Goal: Task Accomplishment & Management: Use online tool/utility

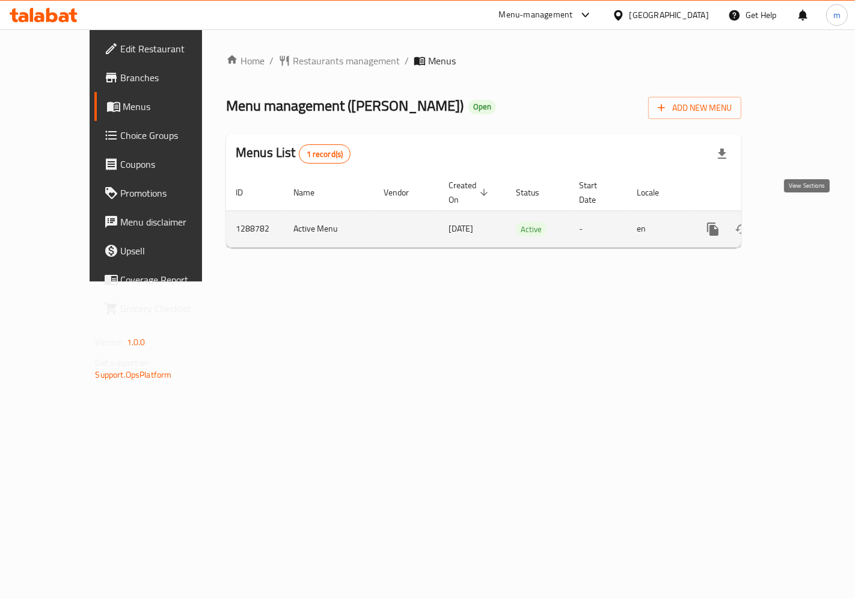
click at [813, 215] on link "enhanced table" at bounding box center [799, 229] width 29 height 29
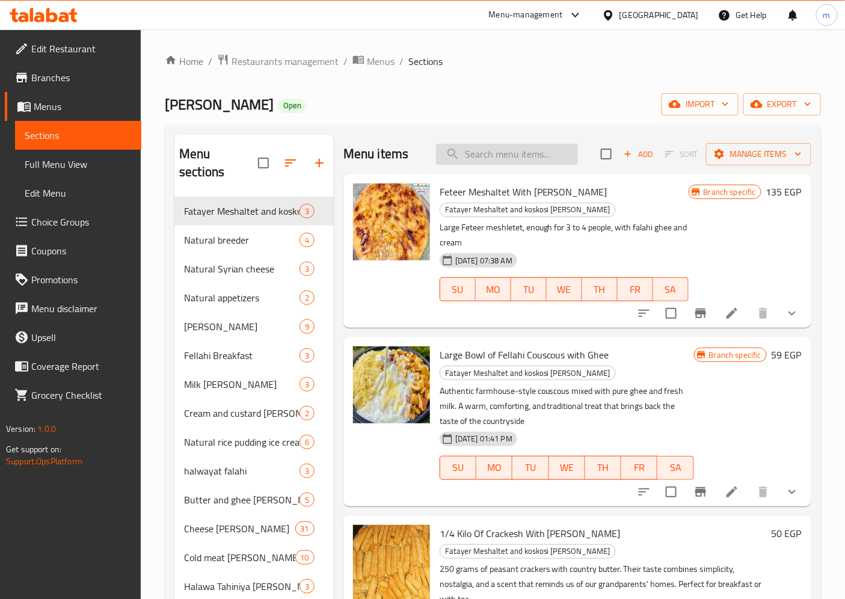
click at [511, 146] on input "search" at bounding box center [507, 154] width 142 height 21
paste input "Your choice of delicious filling"
type input "Your choice of delicious filling"
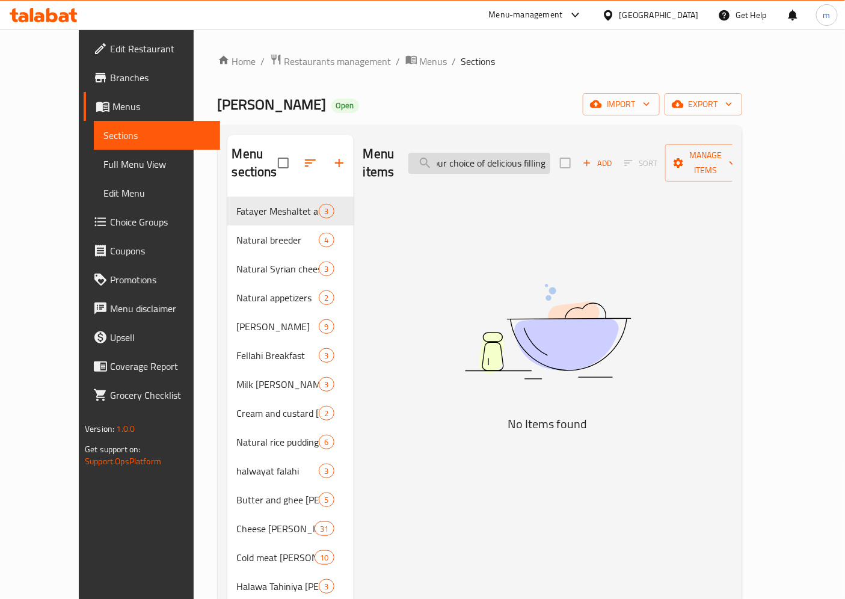
click at [514, 159] on input "Your choice of delicious filling" at bounding box center [479, 163] width 142 height 21
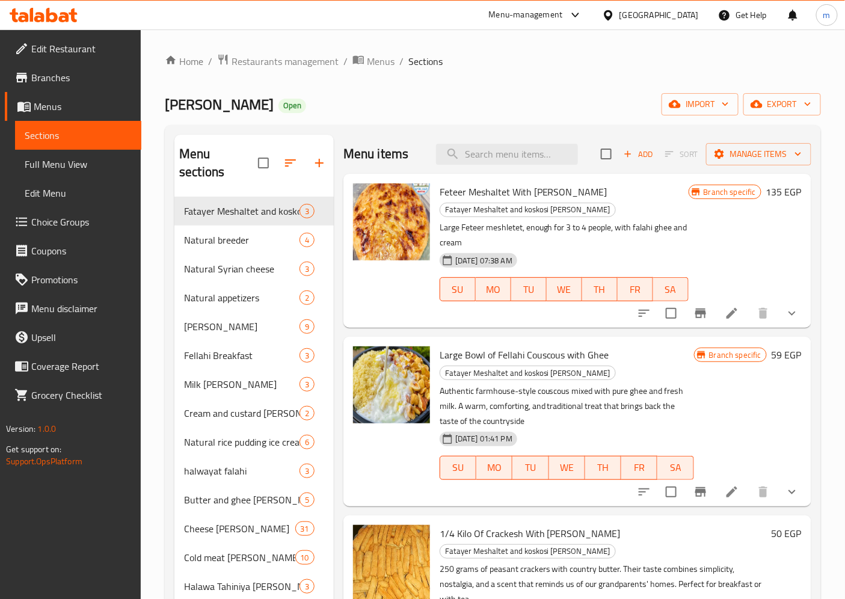
click at [64, 221] on span "Choice Groups" at bounding box center [81, 222] width 100 height 14
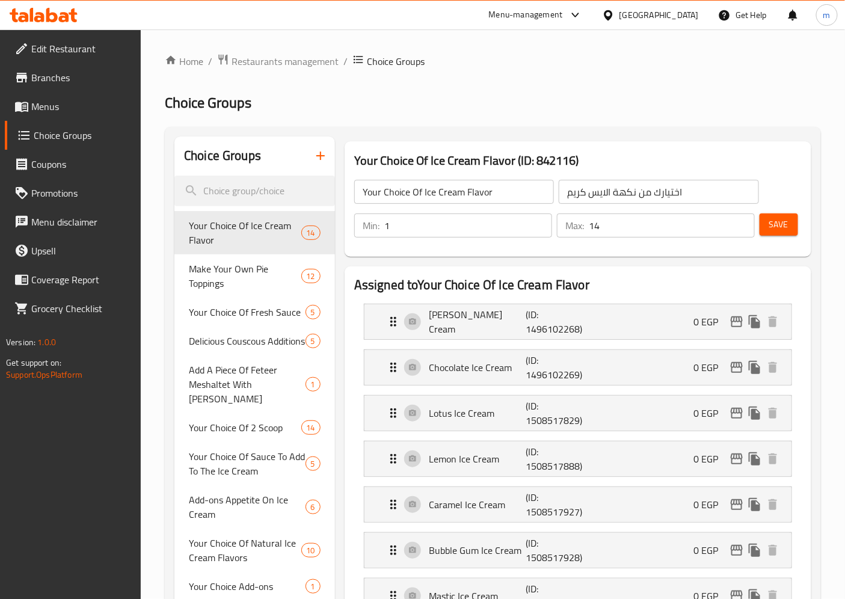
click at [256, 194] on input "search" at bounding box center [254, 191] width 161 height 31
paste input "Your choice of delicious filling"
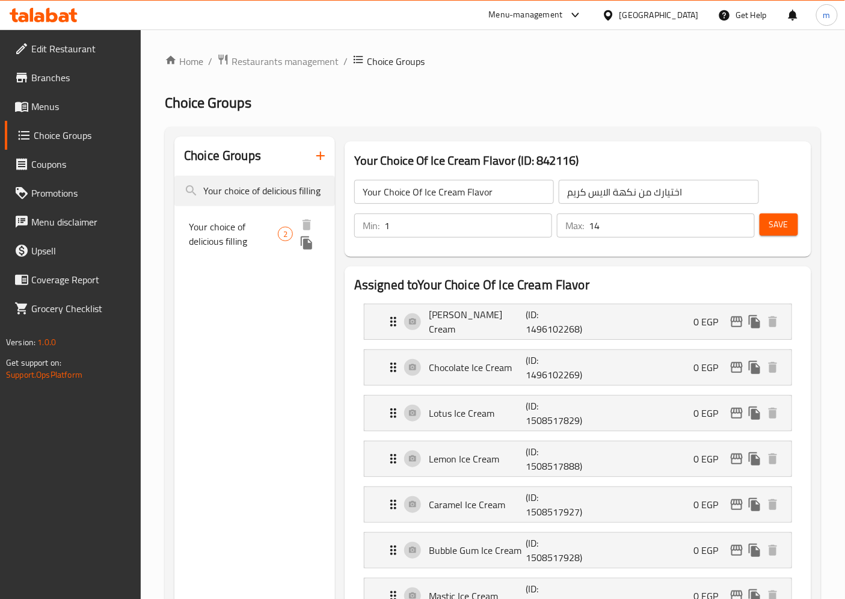
type input "Your choice of delicious filling"
click at [248, 233] on span "Your choice of delicious filling" at bounding box center [233, 234] width 89 height 29
type input "Your choice of delicious filling"
type input "اختيارك من الحشو الرايق"
type input "0"
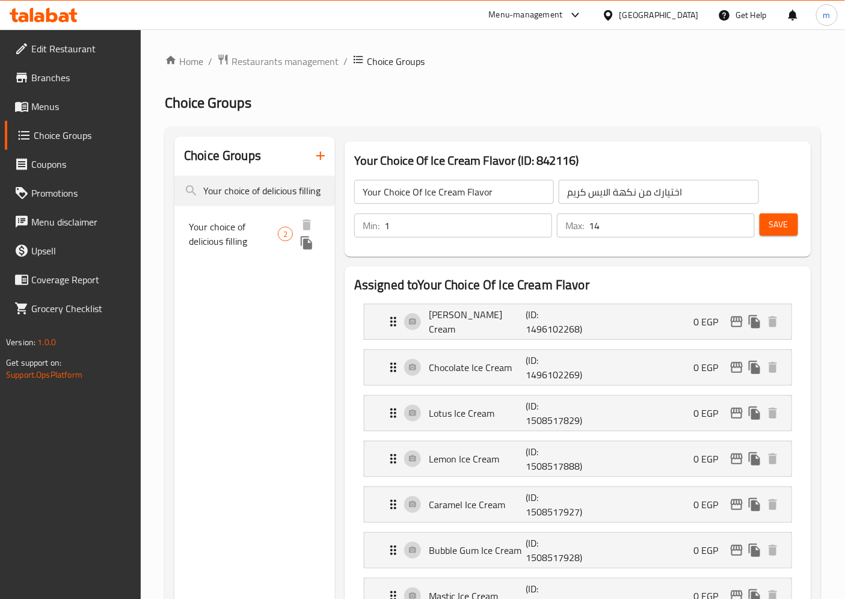
type input "2"
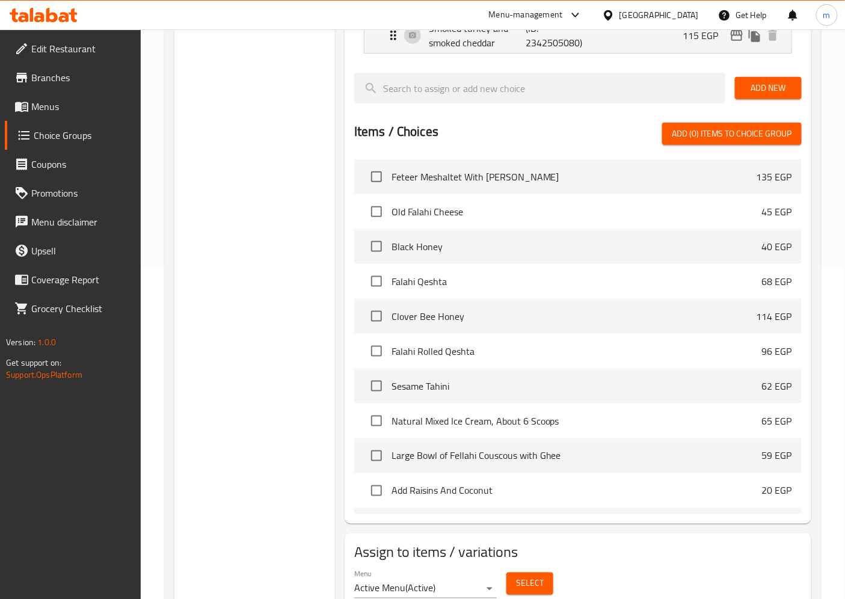
scroll to position [379, 0]
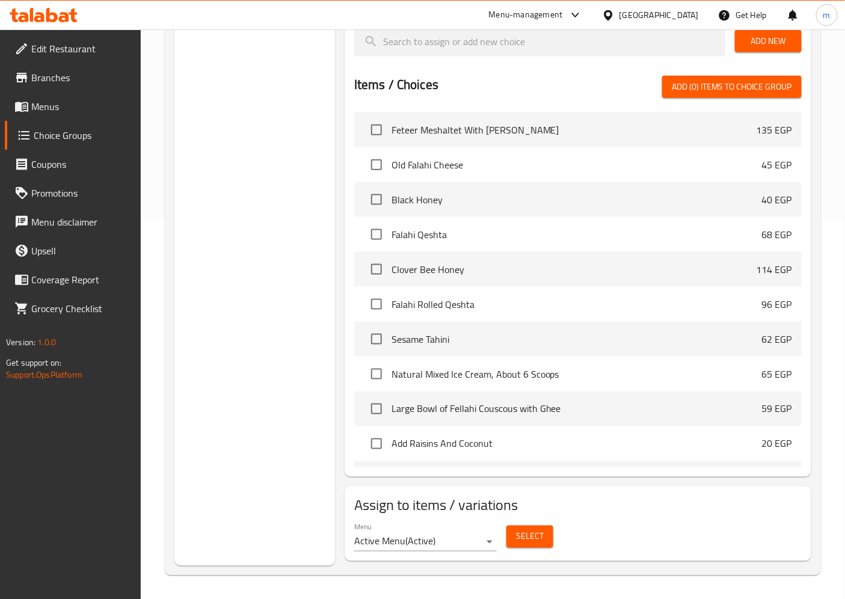
click at [529, 537] on span "Select" at bounding box center [530, 536] width 28 height 15
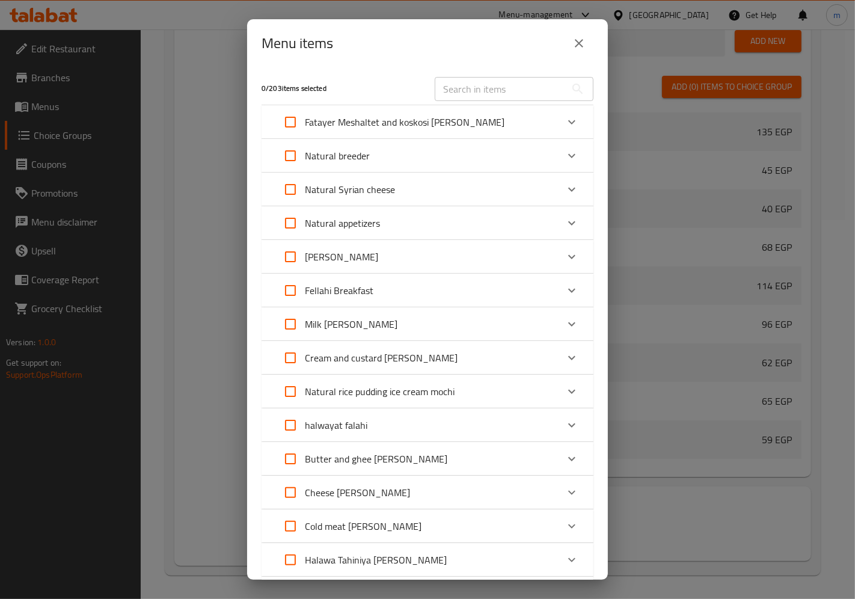
click at [572, 46] on icon "close" at bounding box center [579, 43] width 14 height 14
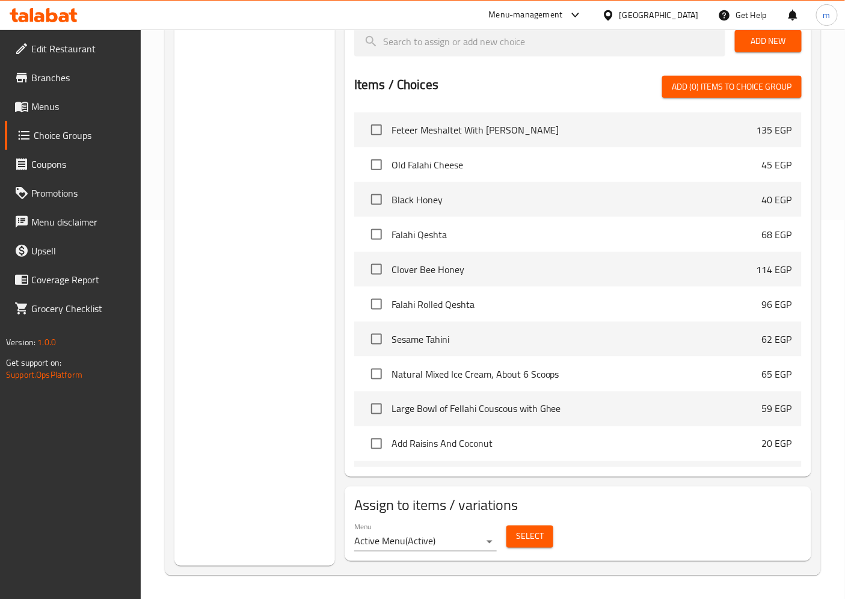
click at [535, 529] on span "Select" at bounding box center [530, 536] width 28 height 15
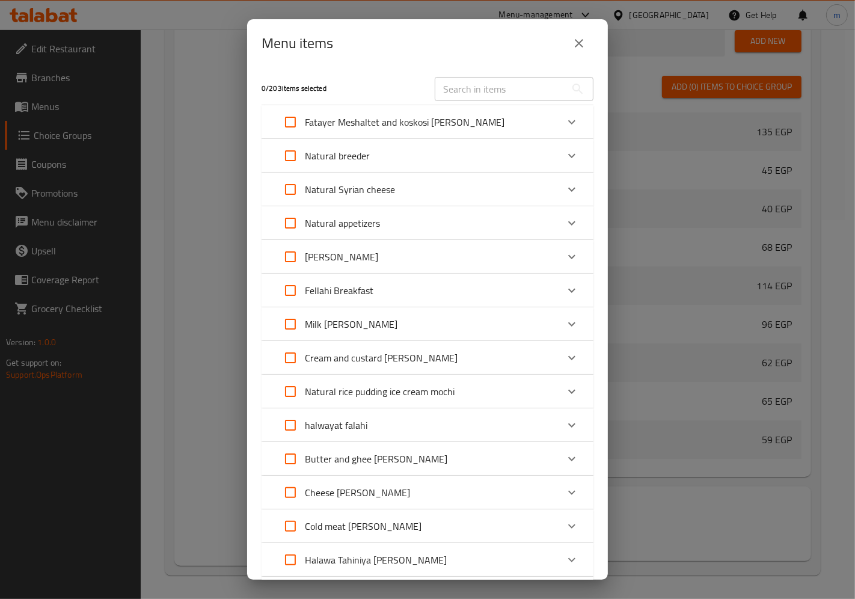
drag, startPoint x: 199, startPoint y: 71, endPoint x: 226, endPoint y: 70, distance: 26.5
click at [199, 71] on div "Menu items 0 / 203 items selected ​ Fatayer Meshaltet and koskosi [PERSON_NAME]…" at bounding box center [427, 299] width 855 height 599
click at [586, 46] on button "close" at bounding box center [579, 43] width 29 height 29
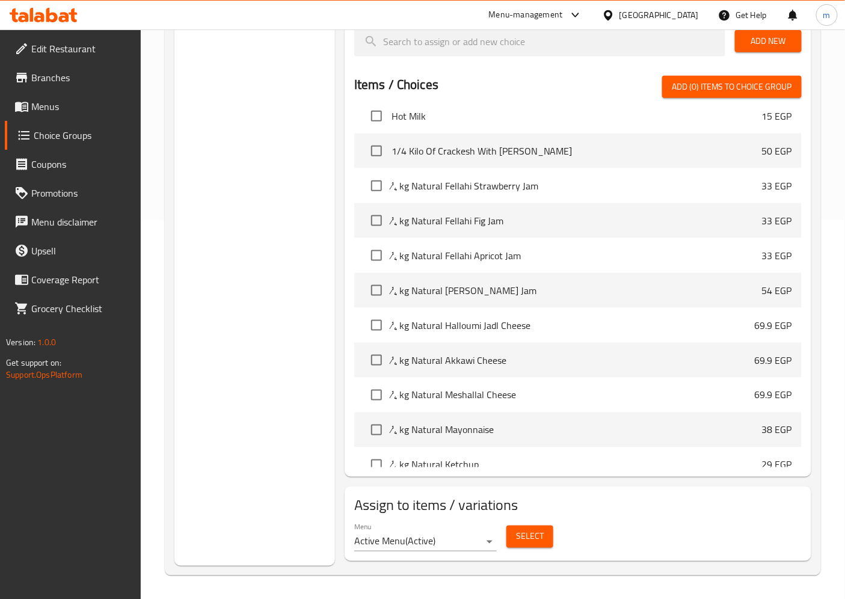
click at [529, 544] on span "Select" at bounding box center [530, 536] width 28 height 15
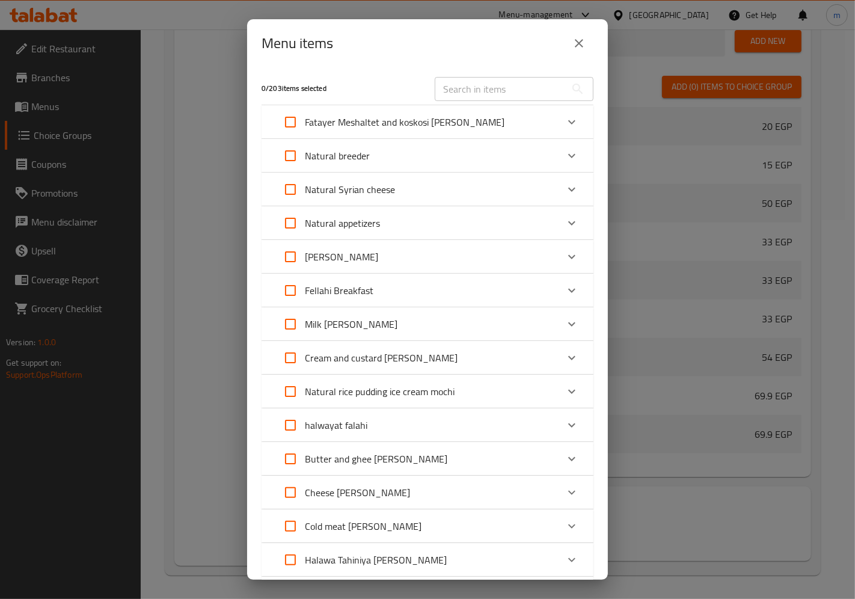
click at [580, 44] on icon "close" at bounding box center [579, 43] width 8 height 8
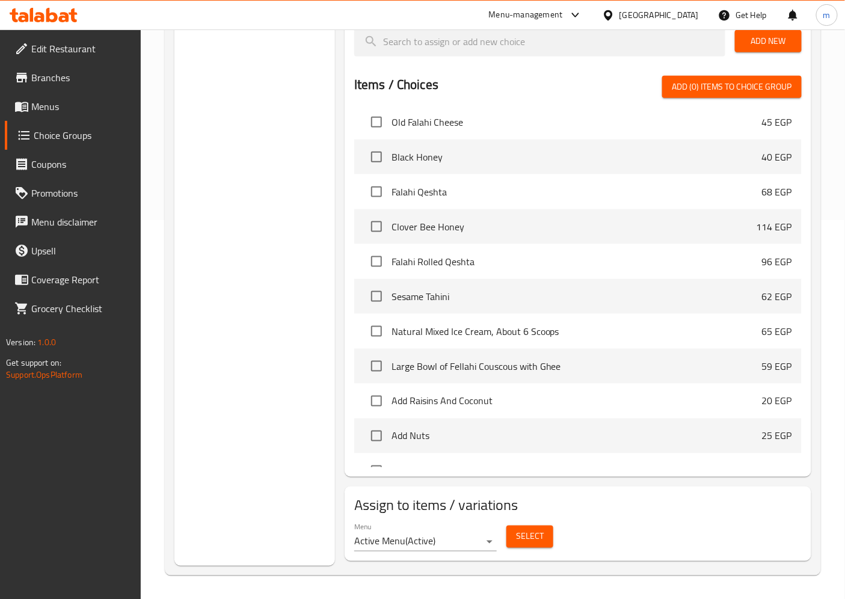
scroll to position [0, 0]
